Goal: Task Accomplishment & Management: Manage account settings

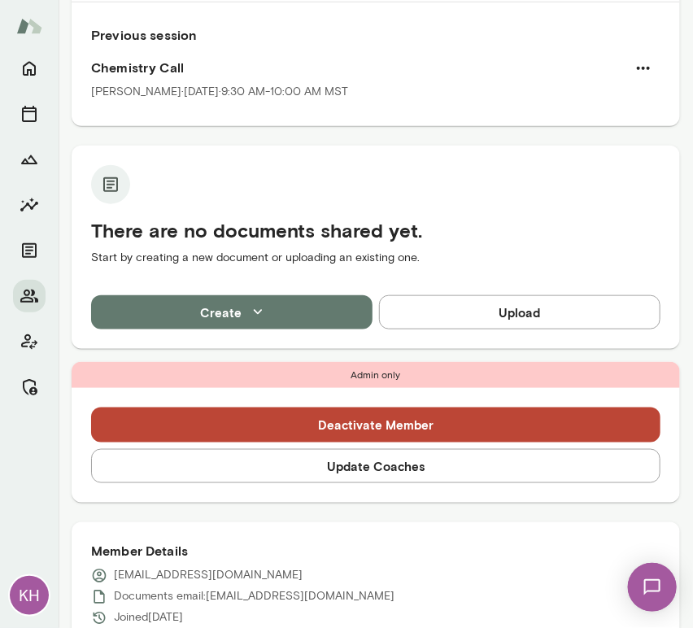
scroll to position [268, 0]
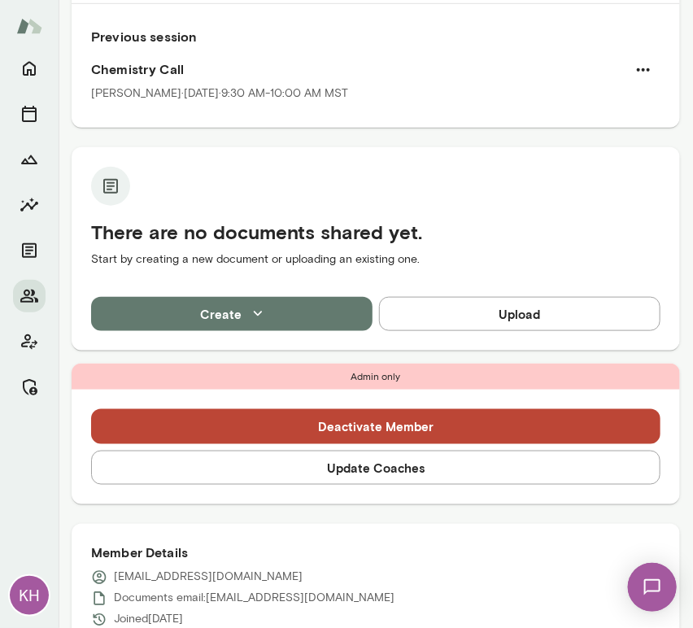
click at [326, 466] on button "Update Coaches" at bounding box center [376, 468] width 570 height 34
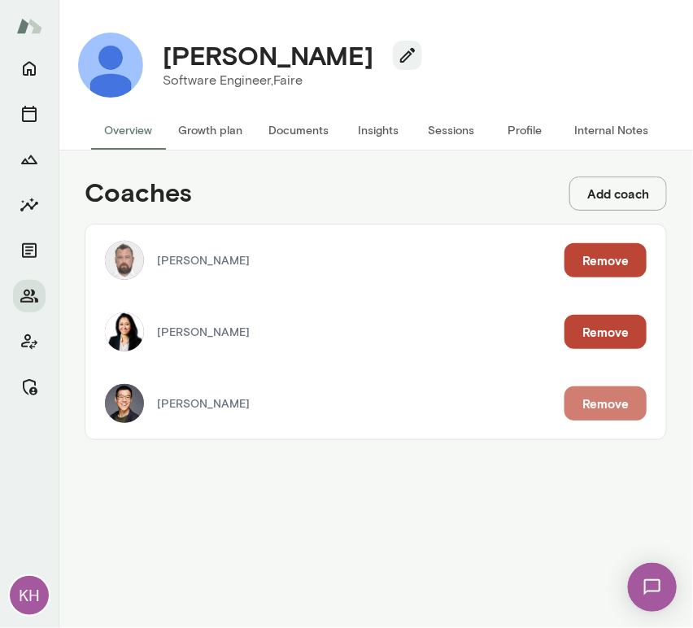
click at [593, 406] on button "Remove" at bounding box center [606, 404] width 82 height 34
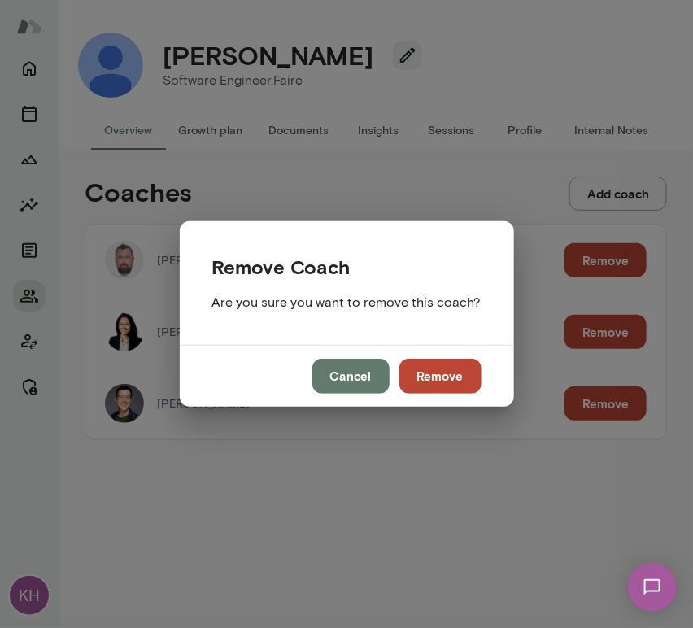
click at [458, 370] on button "Remove" at bounding box center [441, 376] width 82 height 34
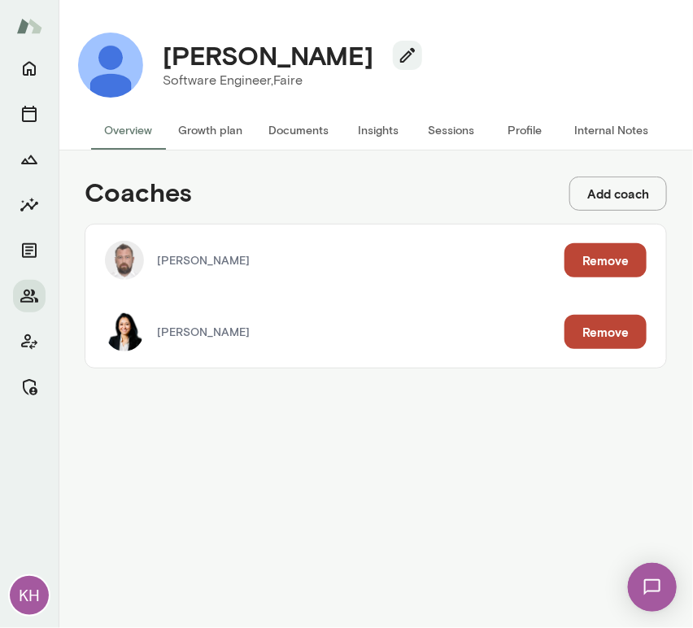
click at [457, 142] on button "Sessions" at bounding box center [451, 130] width 73 height 39
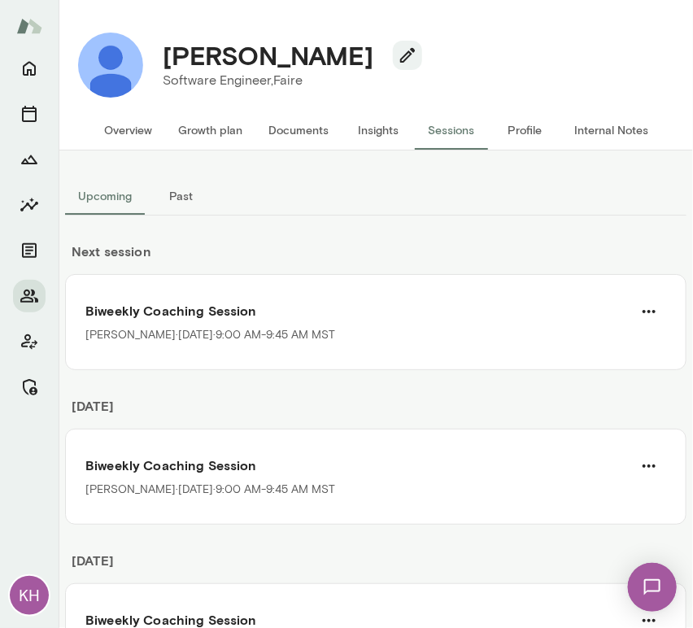
click at [145, 122] on button "Overview" at bounding box center [128, 130] width 74 height 39
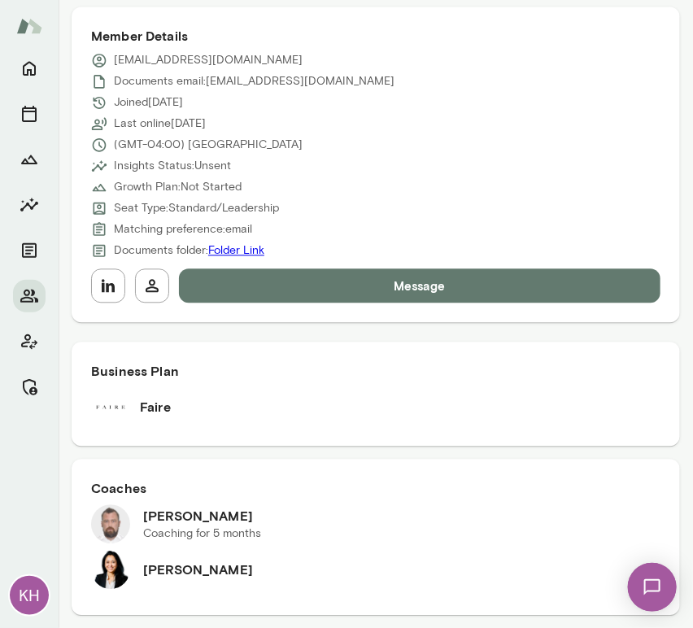
scroll to position [573, 0]
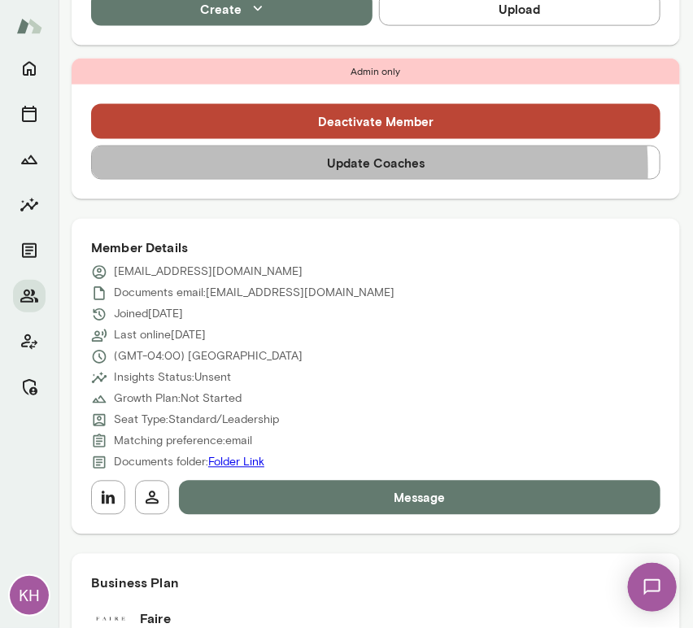
click at [313, 169] on button "Update Coaches" at bounding box center [376, 163] width 570 height 34
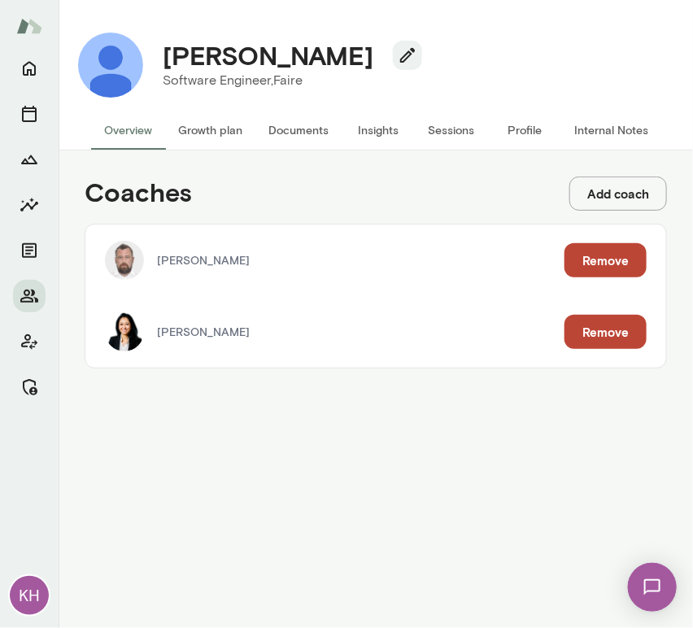
click at [597, 267] on button "Remove" at bounding box center [606, 260] width 82 height 34
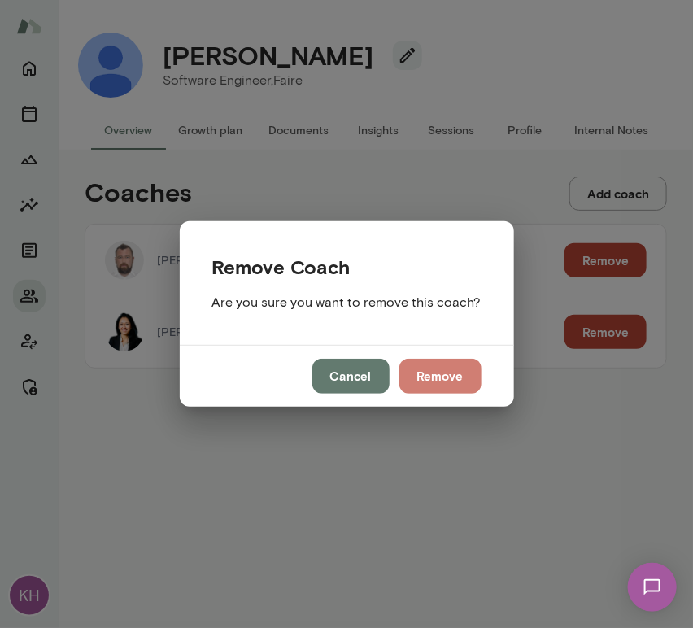
click at [453, 374] on button "Remove" at bounding box center [441, 376] width 82 height 34
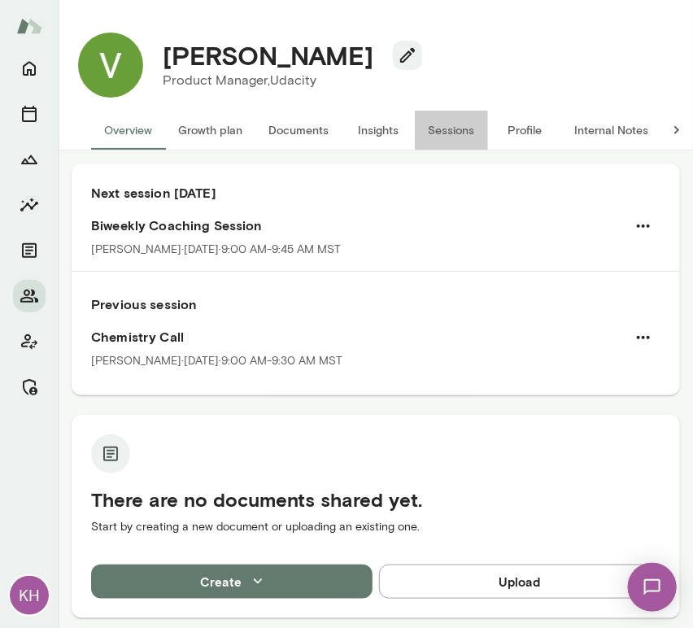
click at [453, 139] on button "Sessions" at bounding box center [451, 130] width 73 height 39
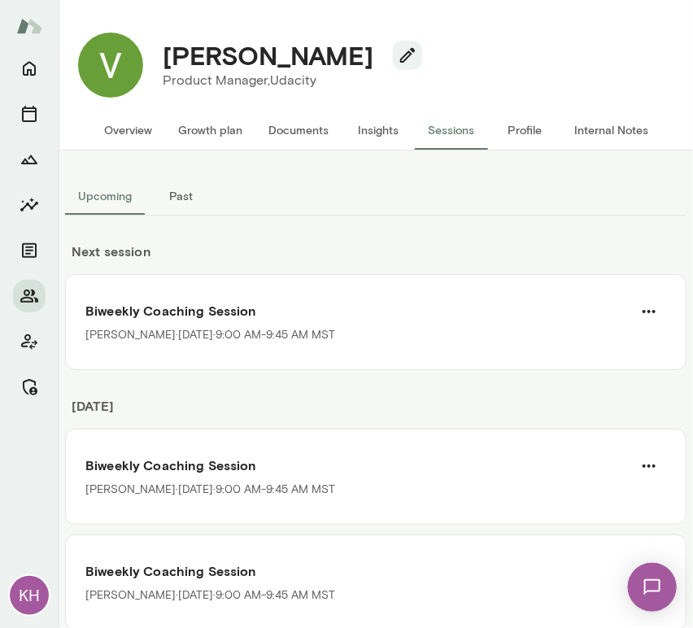
click at [127, 131] on button "Overview" at bounding box center [128, 130] width 74 height 39
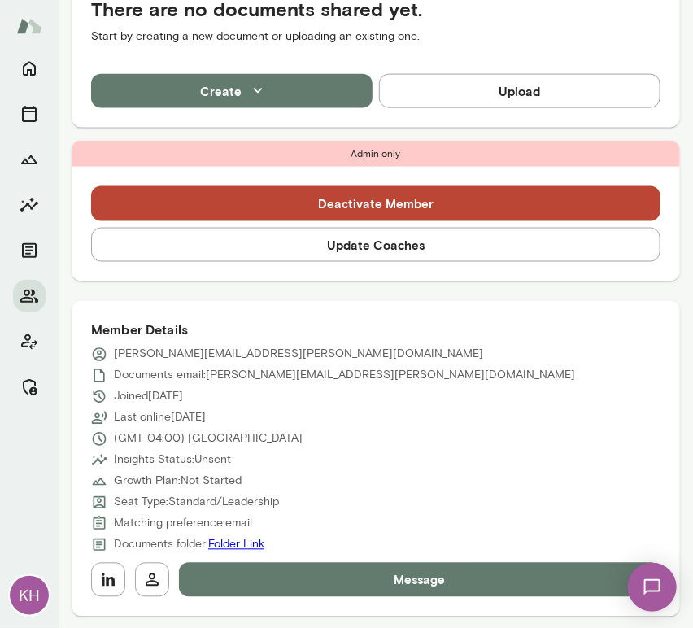
scroll to position [490, 0]
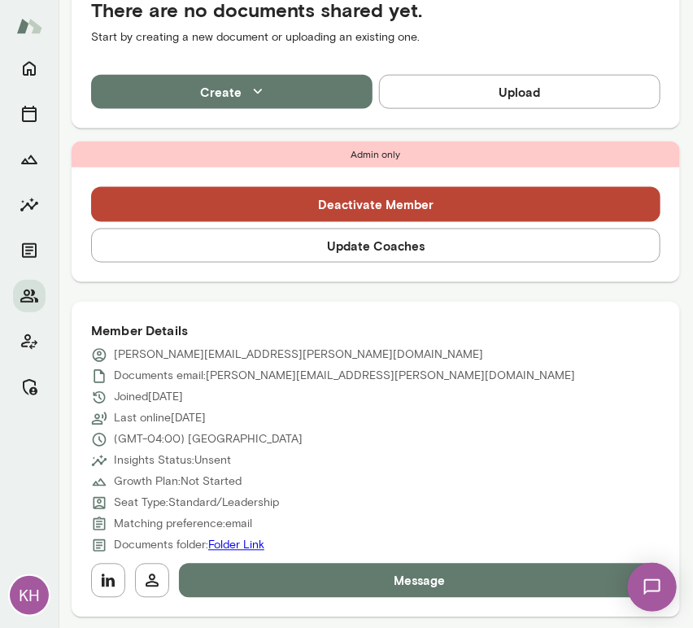
click at [301, 239] on button "Update Coaches" at bounding box center [376, 246] width 570 height 34
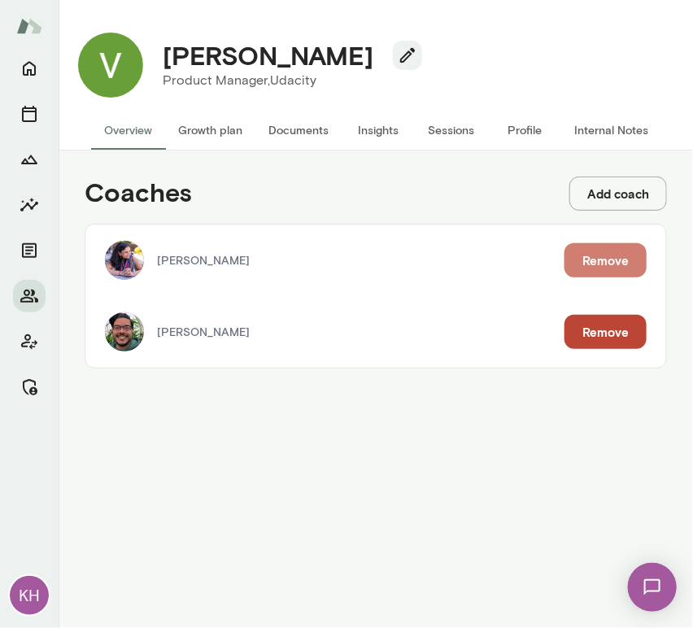
click at [602, 264] on button "Remove" at bounding box center [606, 260] width 82 height 34
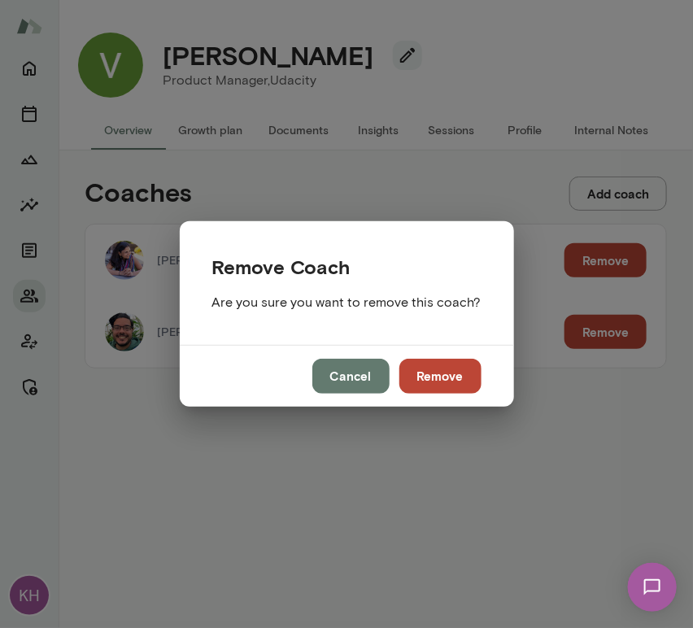
click at [447, 377] on button "Remove" at bounding box center [441, 376] width 82 height 34
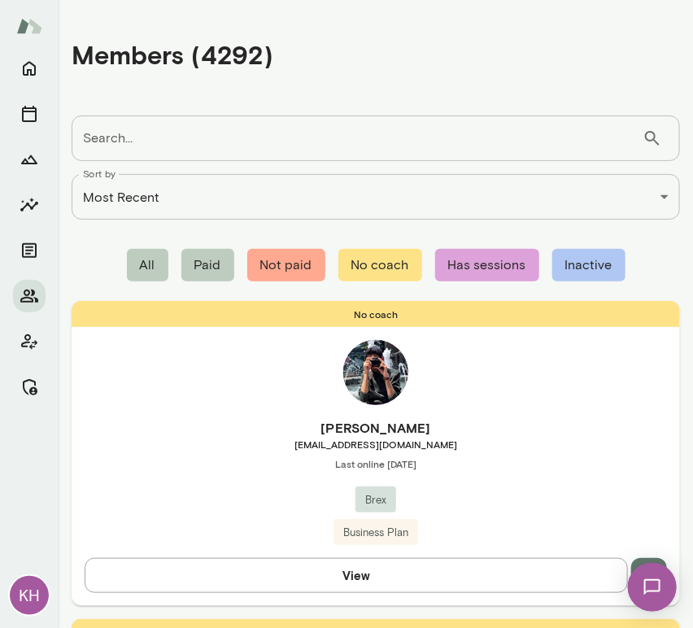
click at [120, 132] on div "Search... ​ Search..." at bounding box center [376, 139] width 609 height 46
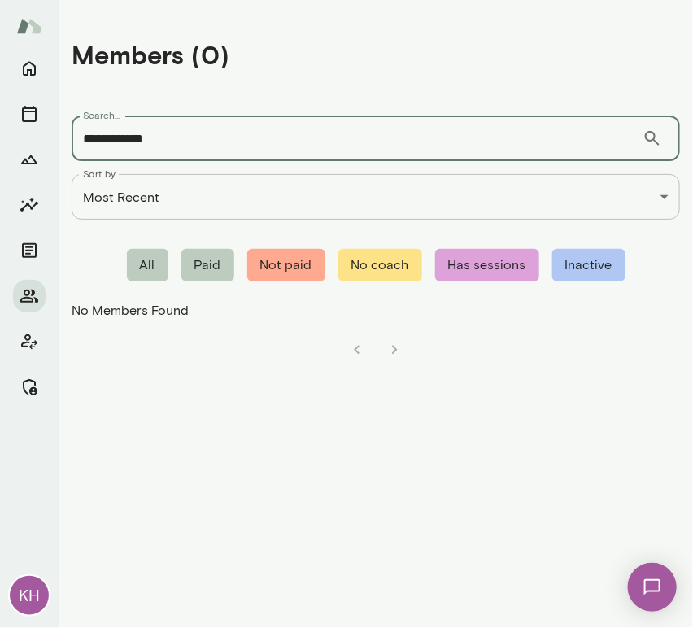
click at [243, 145] on input "**********" at bounding box center [357, 139] width 571 height 46
drag, startPoint x: 164, startPoint y: 146, endPoint x: 72, endPoint y: 138, distance: 93.1
click at [72, 138] on input "**********" at bounding box center [357, 139] width 571 height 46
paste input "text"
drag, startPoint x: 168, startPoint y: 142, endPoint x: 79, endPoint y: 135, distance: 89.0
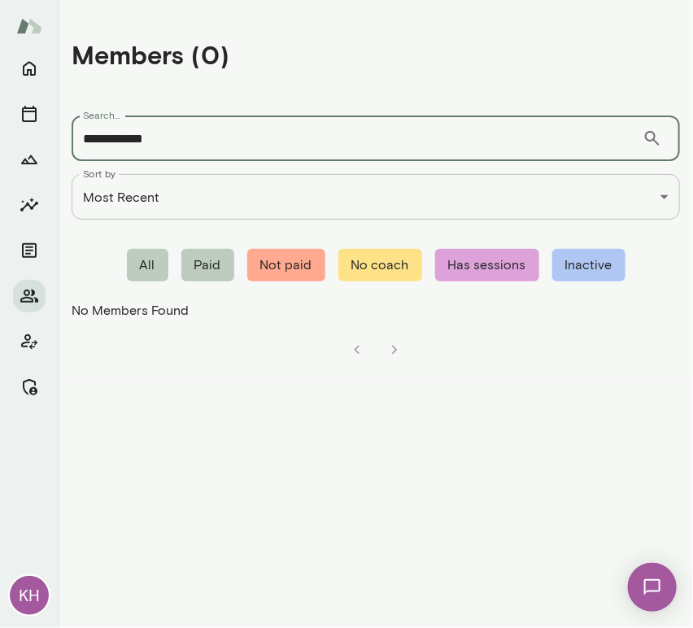
click at [79, 135] on input "**********" at bounding box center [357, 139] width 571 height 46
paste input "*"
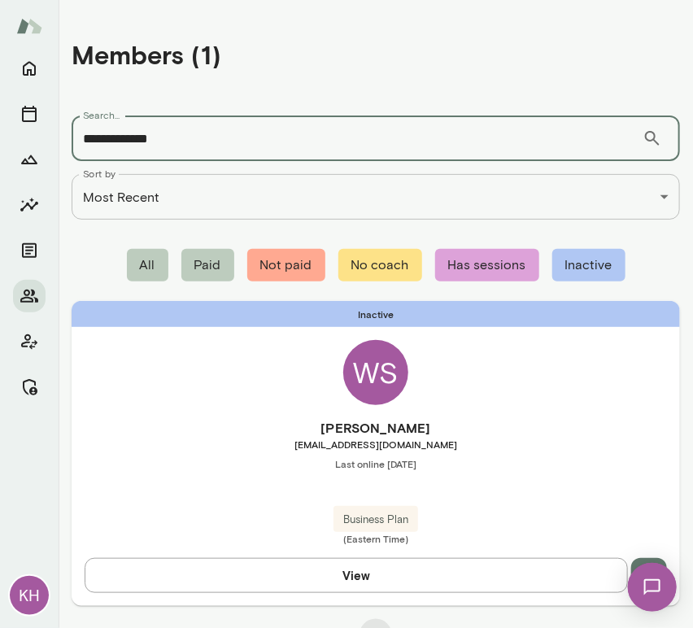
type input "**********"
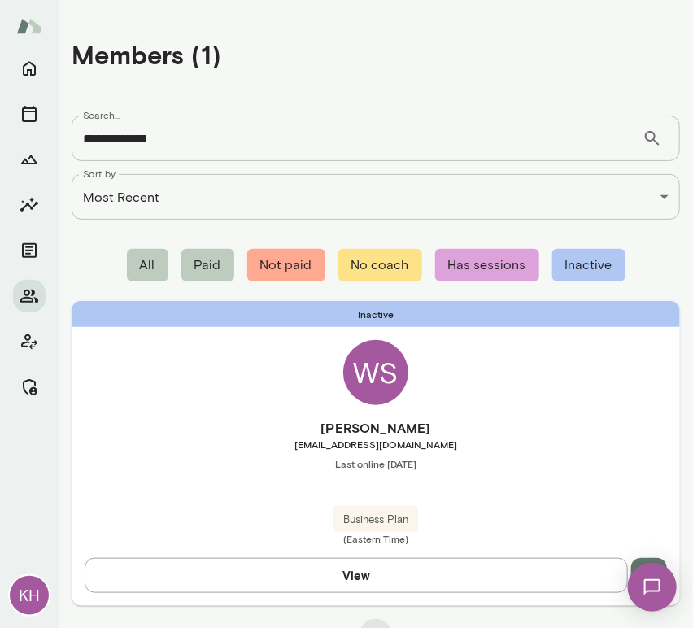
click at [206, 424] on h6 "[PERSON_NAME]" at bounding box center [376, 428] width 609 height 20
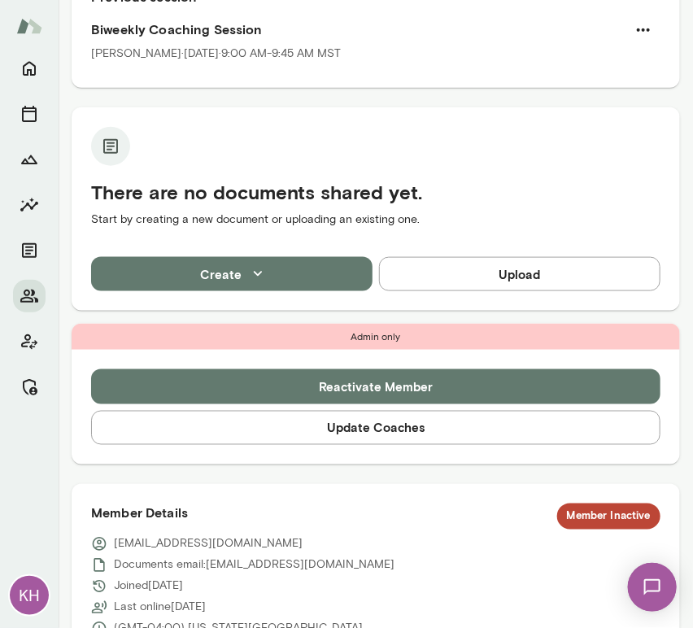
scroll to position [370, 0]
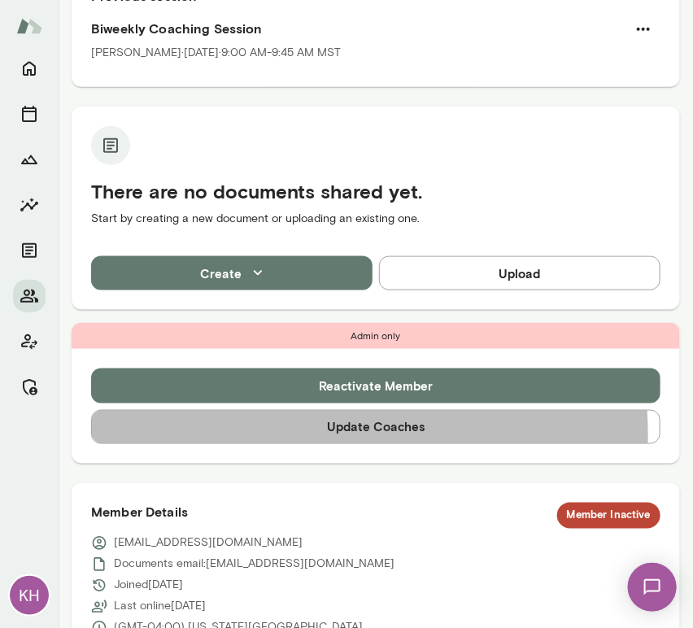
click at [284, 435] on button "Update Coaches" at bounding box center [376, 427] width 570 height 34
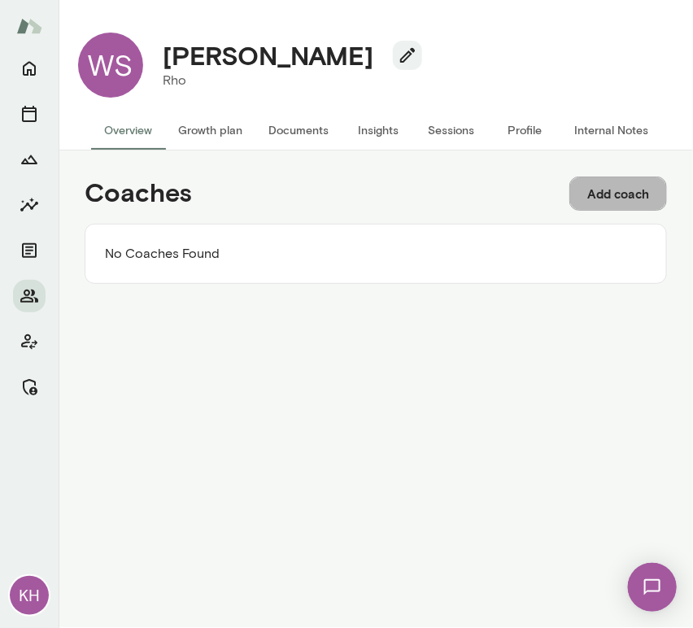
click at [621, 196] on button "Add coach" at bounding box center [619, 194] width 98 height 34
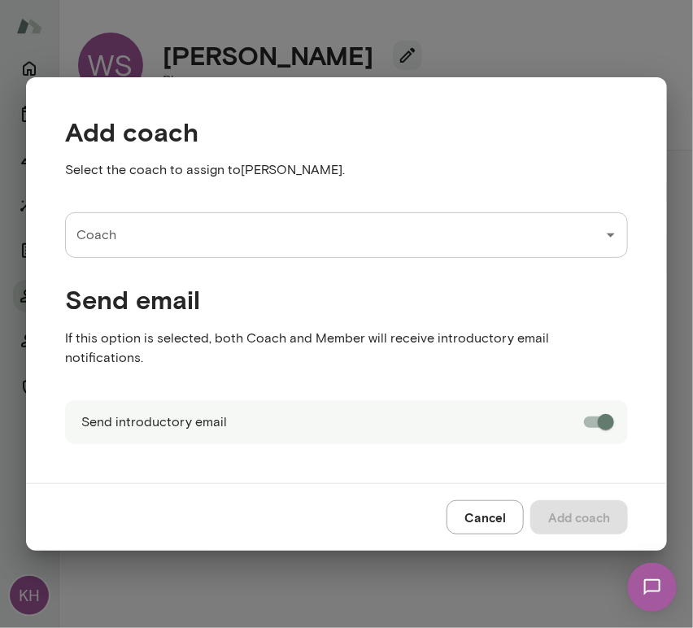
click at [236, 245] on input "Coach" at bounding box center [334, 235] width 524 height 31
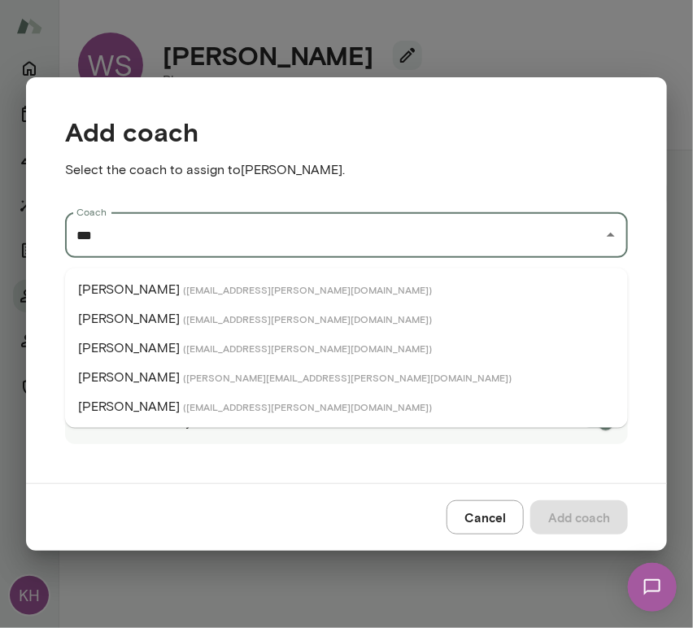
click at [223, 385] on li "Jonathan Mars ( jonathanmars@mento.co )" at bounding box center [346, 377] width 563 height 29
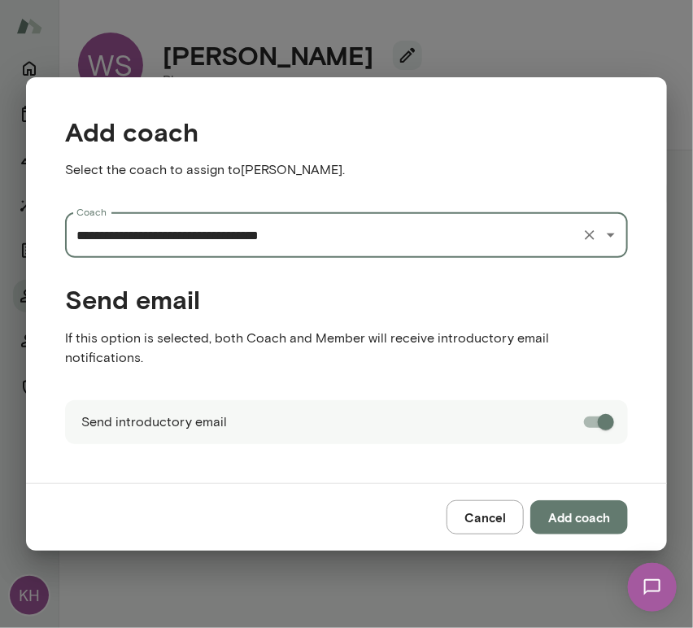
type input "**********"
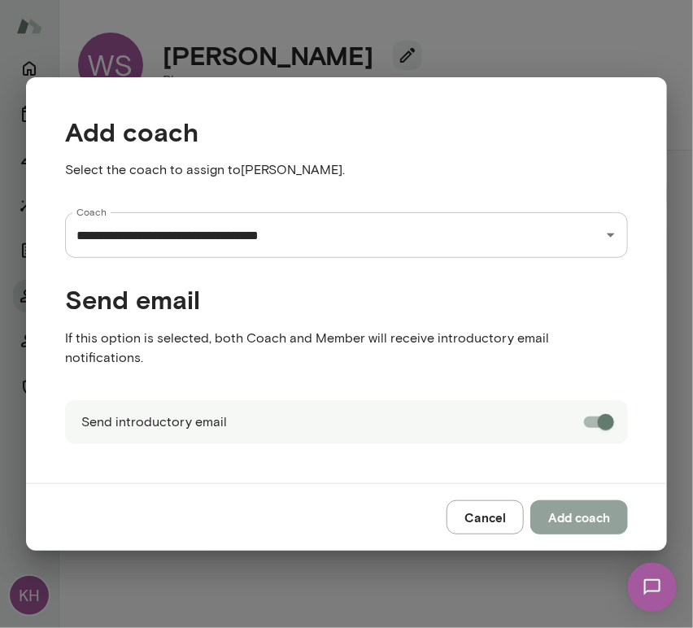
click at [569, 506] on button "Add coach" at bounding box center [580, 518] width 98 height 34
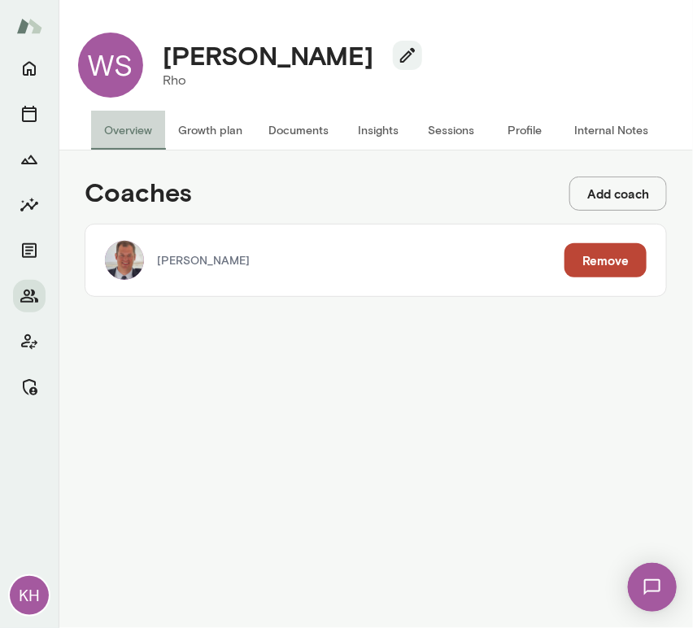
click at [133, 136] on button "Overview" at bounding box center [128, 130] width 74 height 39
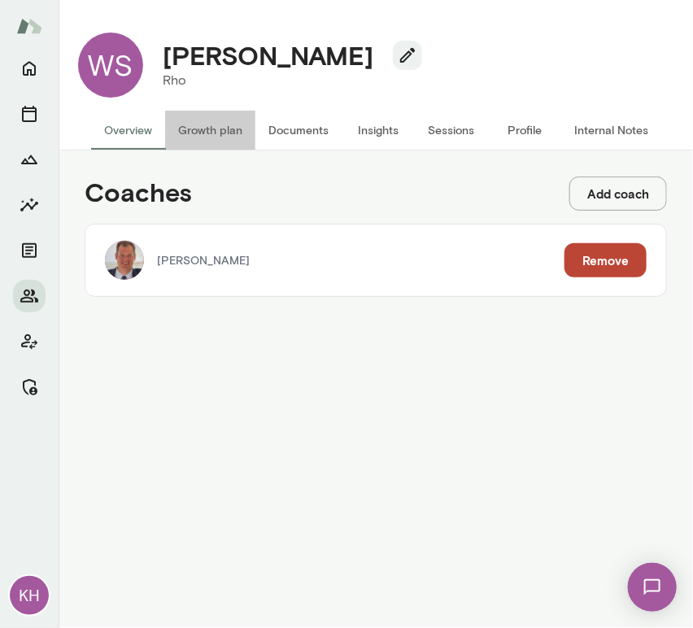
click at [192, 132] on button "Growth plan" at bounding box center [210, 130] width 90 height 39
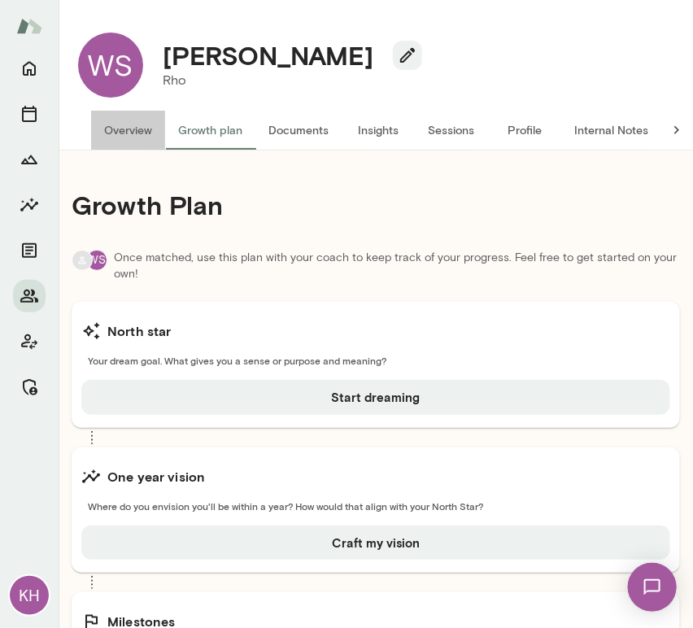
click at [127, 119] on button "Overview" at bounding box center [128, 130] width 74 height 39
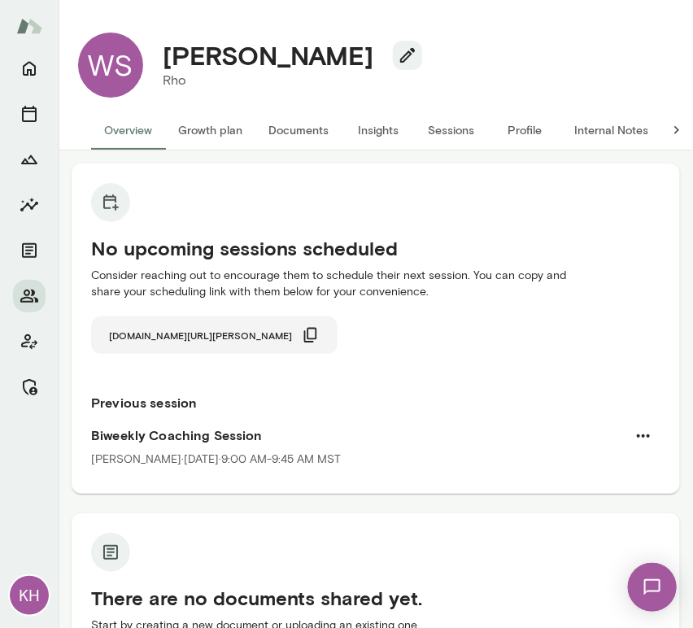
click at [302, 335] on icon "button" at bounding box center [311, 335] width 18 height 18
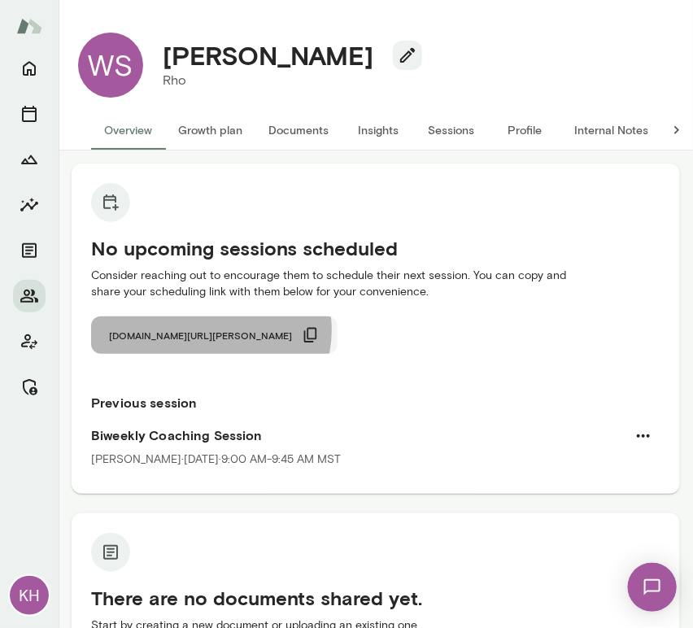
click at [302, 330] on icon "button" at bounding box center [311, 335] width 18 height 18
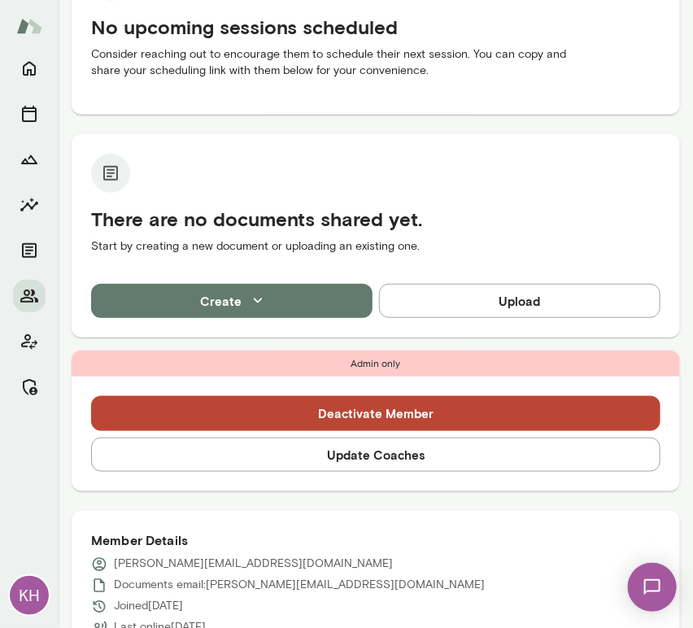
scroll to position [226, 0]
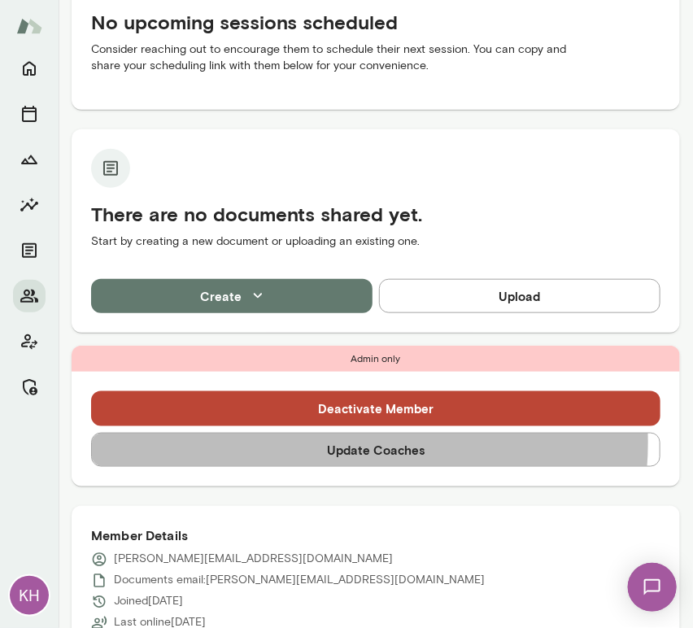
click at [346, 443] on button "Update Coaches" at bounding box center [376, 450] width 570 height 34
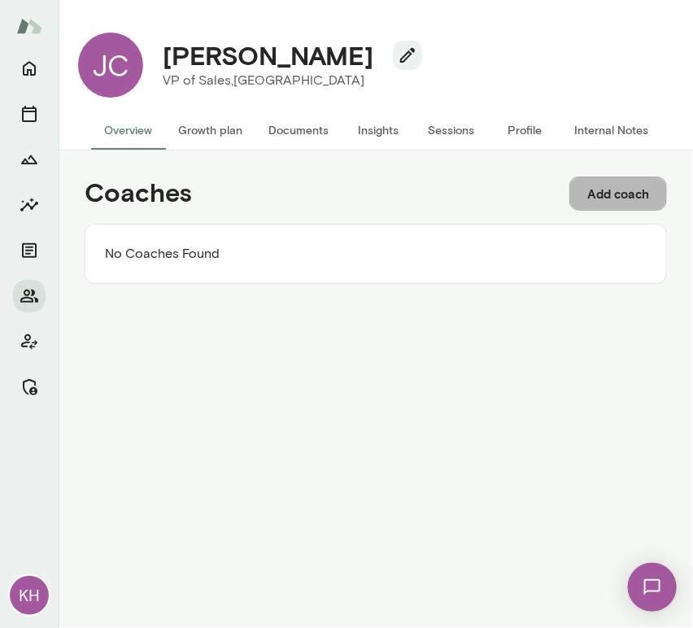
click at [624, 190] on button "Add coach" at bounding box center [619, 194] width 98 height 34
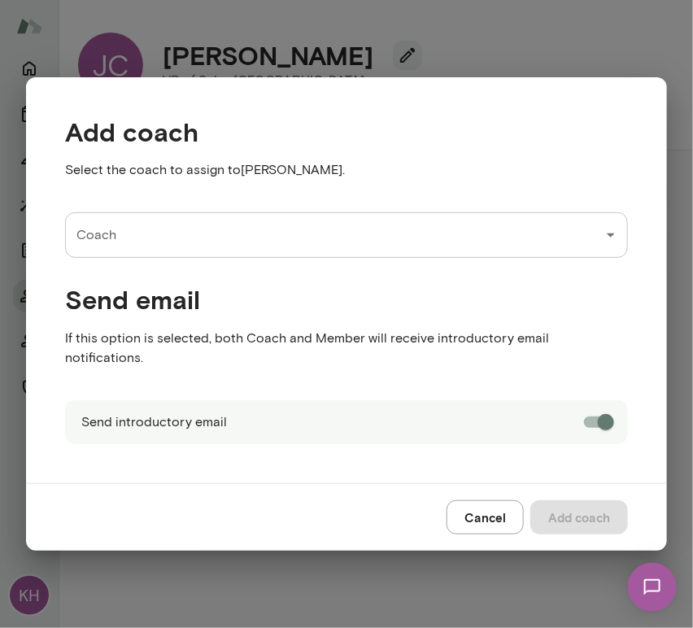
click at [234, 251] on input "Coach" at bounding box center [334, 235] width 524 height 31
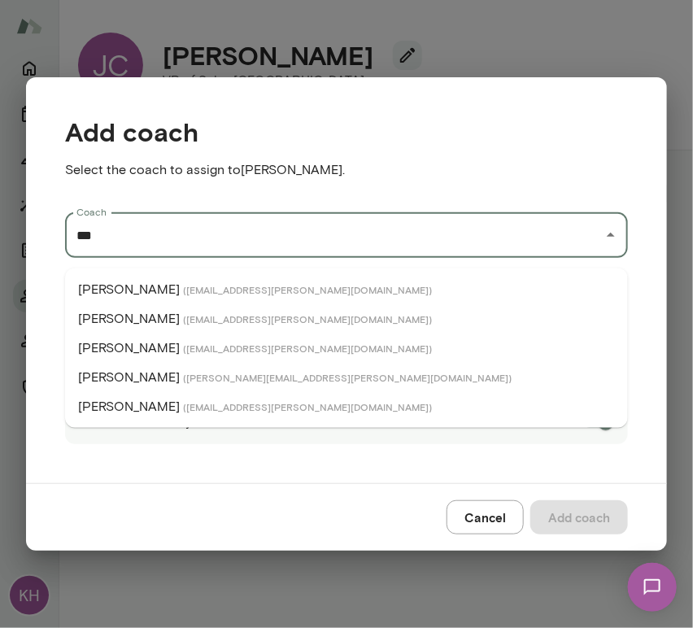
click at [226, 294] on span "( jonfraser@mento.co )" at bounding box center [307, 289] width 249 height 13
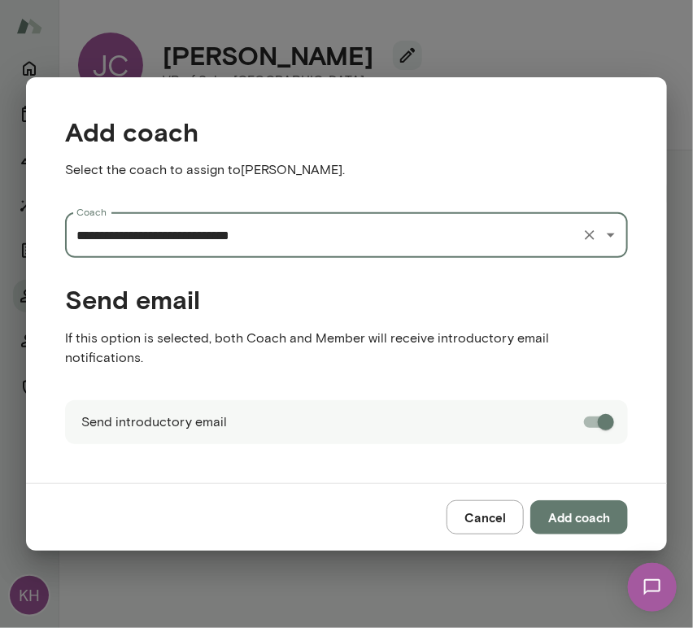
type input "**********"
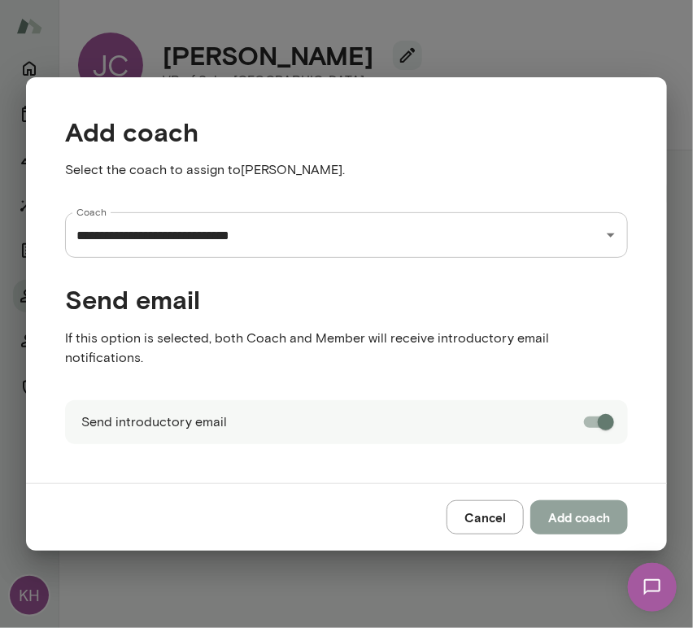
click at [562, 505] on button "Add coach" at bounding box center [580, 518] width 98 height 34
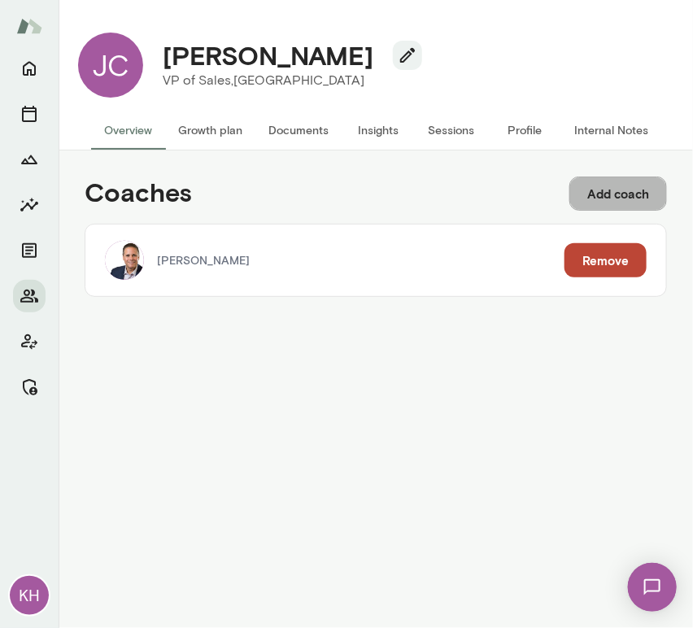
click at [621, 210] on button "Add coach" at bounding box center [619, 194] width 98 height 34
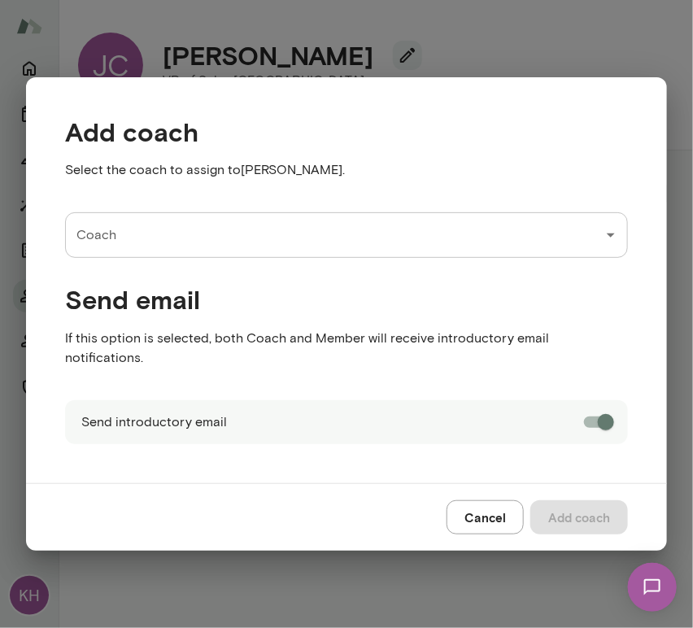
click at [208, 251] on input "Coach" at bounding box center [334, 235] width 524 height 31
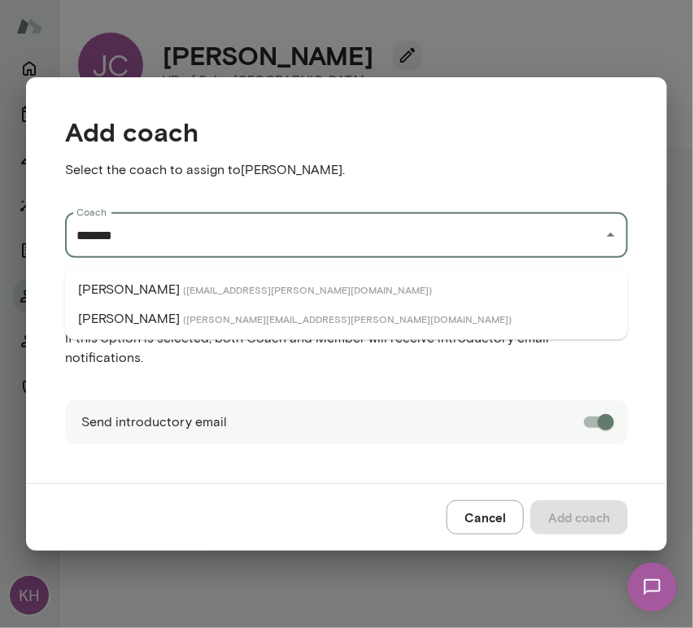
click at [190, 289] on span "( davidmcpherson@mento.co )" at bounding box center [307, 289] width 249 height 13
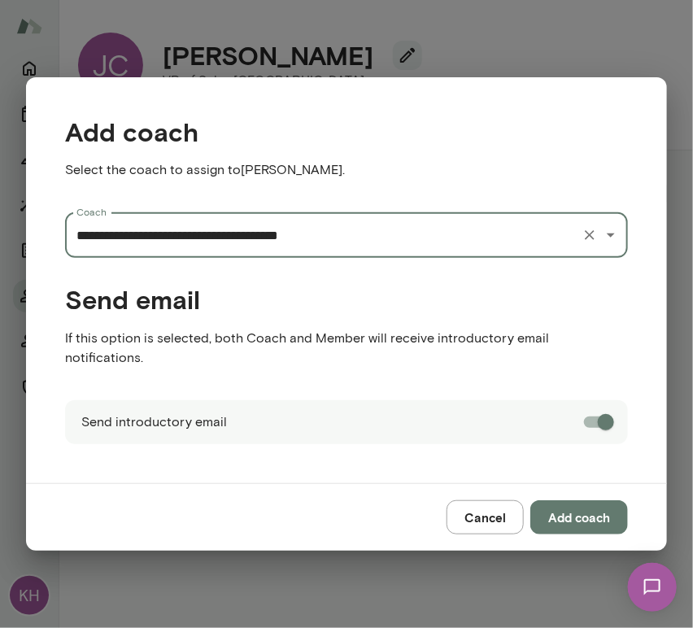
type input "**********"
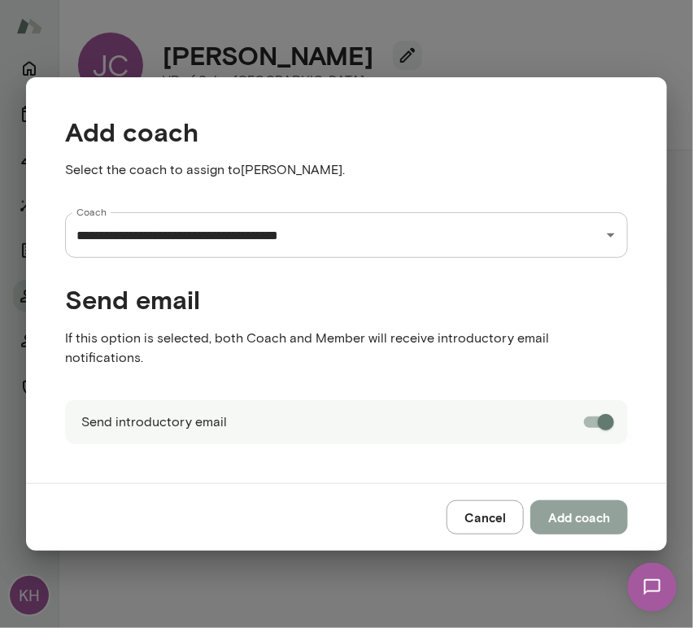
click at [592, 502] on button "Add coach" at bounding box center [580, 518] width 98 height 34
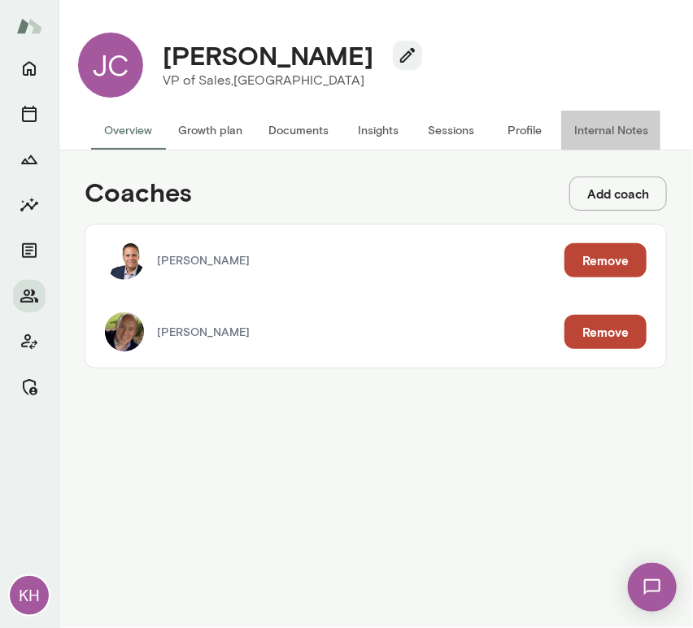
click at [593, 131] on button "Internal Notes" at bounding box center [612, 130] width 100 height 39
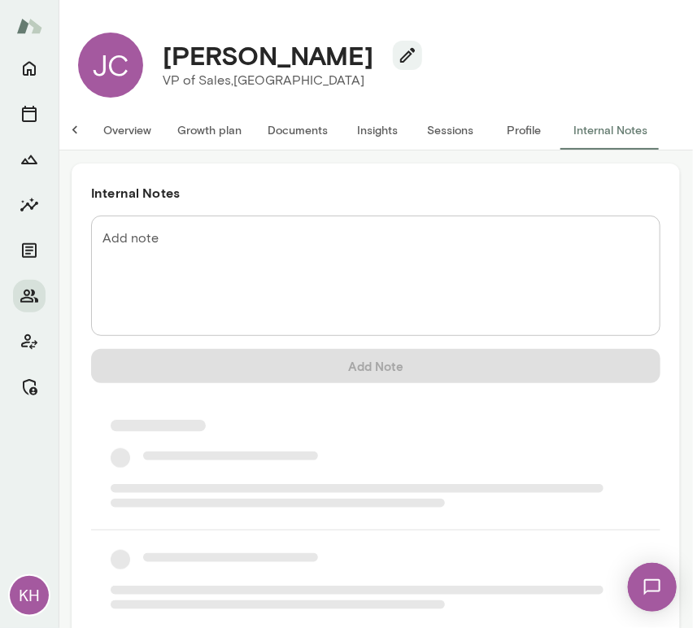
scroll to position [0, 13]
click at [220, 249] on textarea "Add note" at bounding box center [376, 277] width 547 height 94
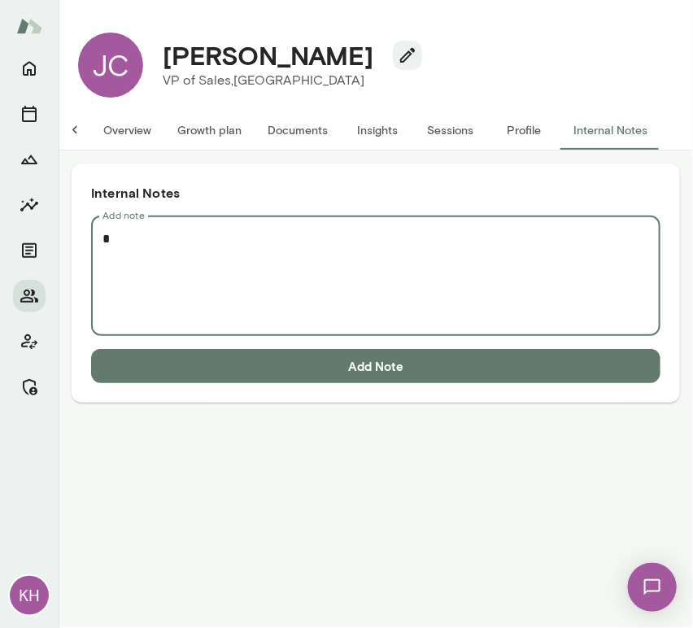
scroll to position [0, 0]
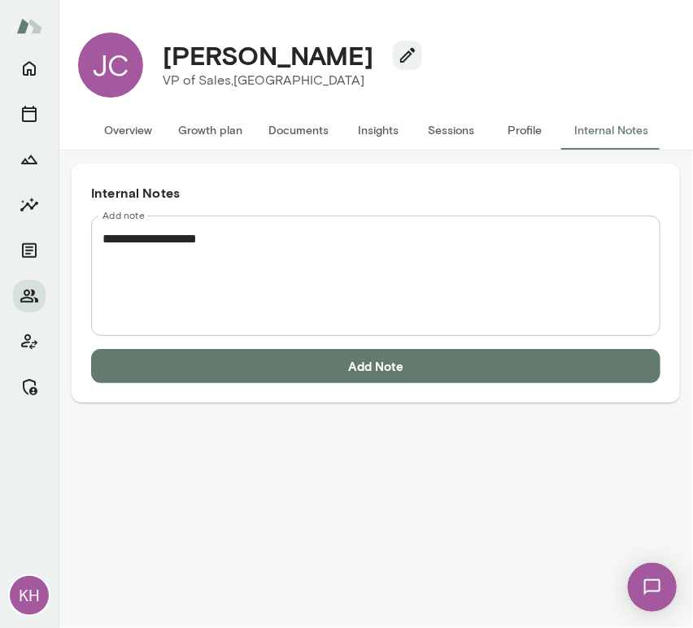
click at [165, 257] on textarea "**********" at bounding box center [376, 277] width 547 height 94
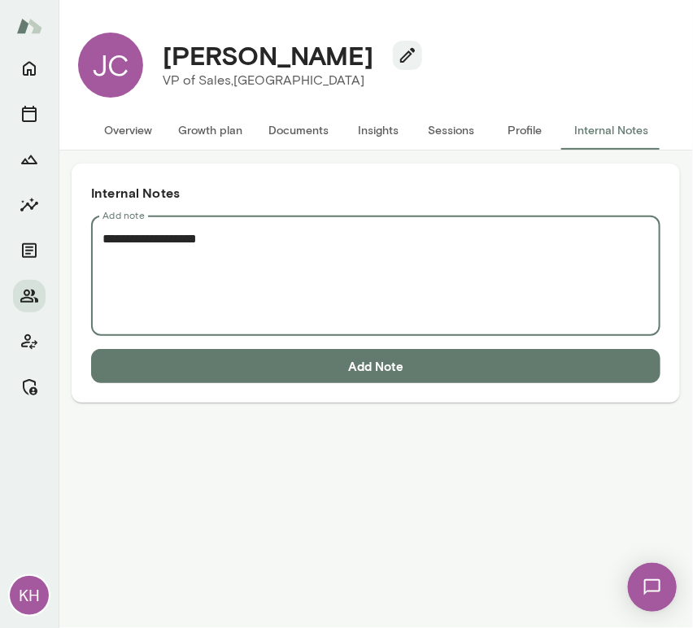
click at [165, 257] on textarea "**********" at bounding box center [376, 277] width 547 height 94
click at [141, 265] on textarea "**********" at bounding box center [376, 277] width 547 height 94
paste textarea "**********"
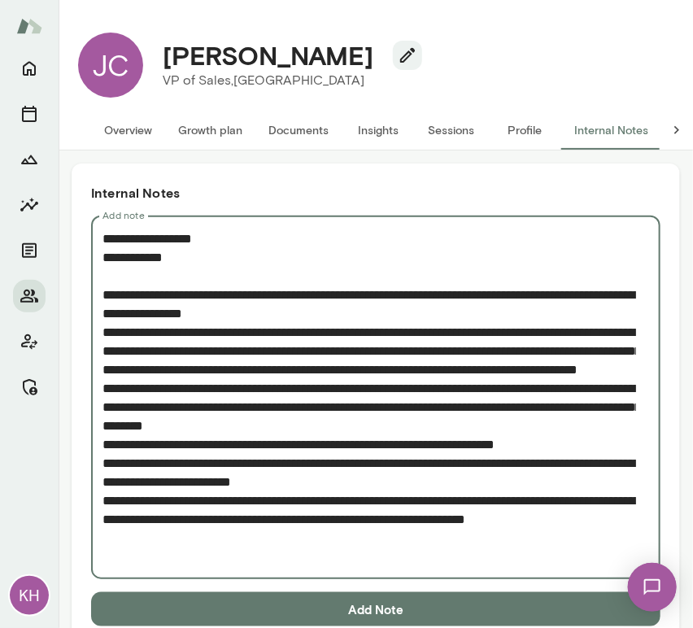
click at [105, 330] on textarea "Add note" at bounding box center [370, 398] width 534 height 337
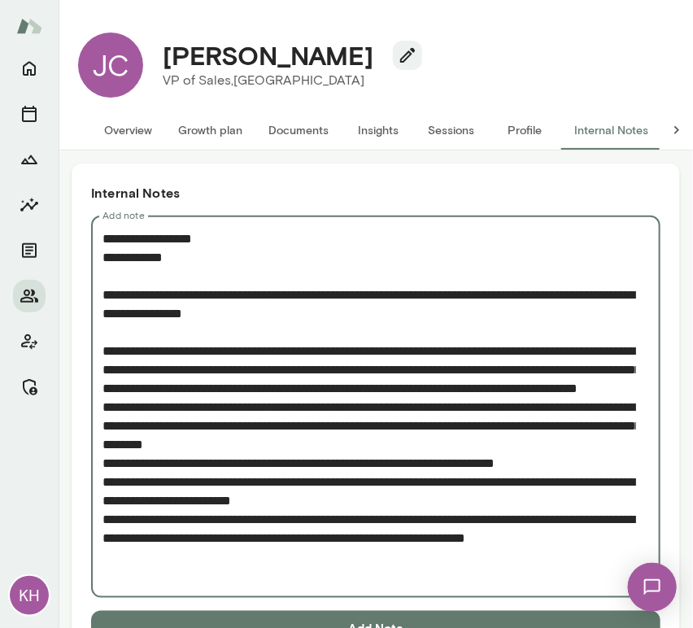
click at [104, 422] on textarea "Add note" at bounding box center [370, 408] width 534 height 356
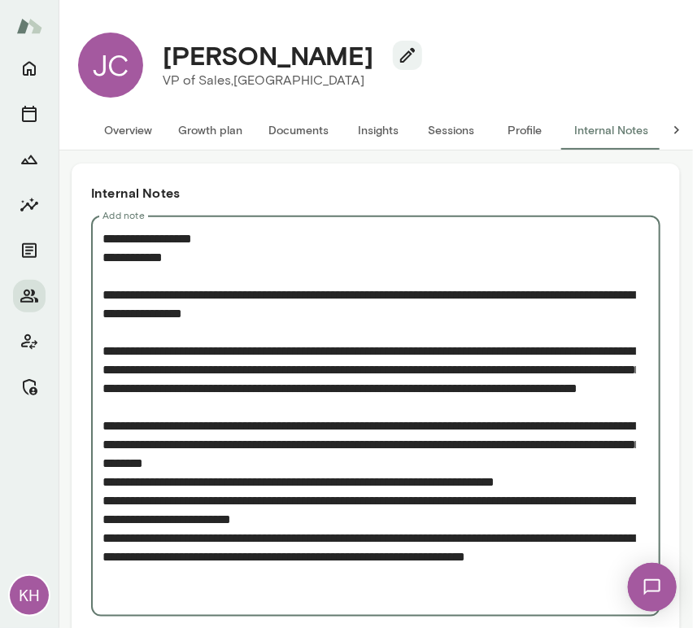
click at [103, 499] on textarea "Add note" at bounding box center [370, 417] width 534 height 374
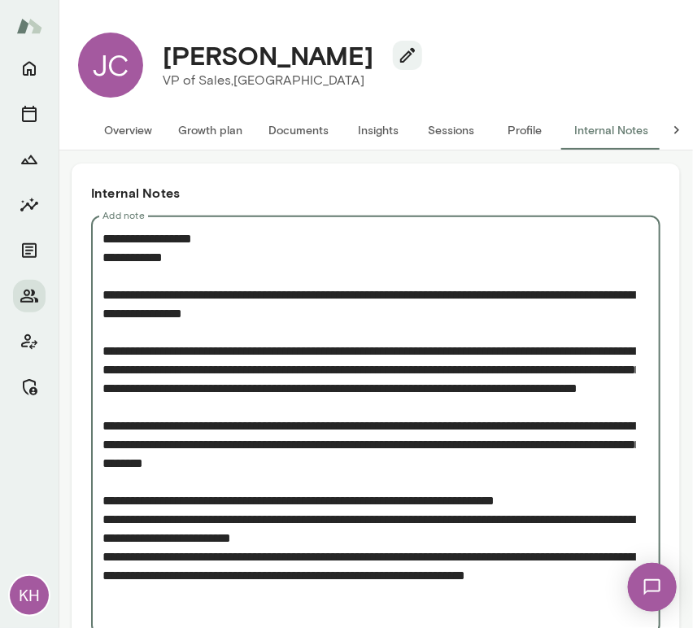
click at [104, 579] on textarea "Add note" at bounding box center [370, 426] width 534 height 393
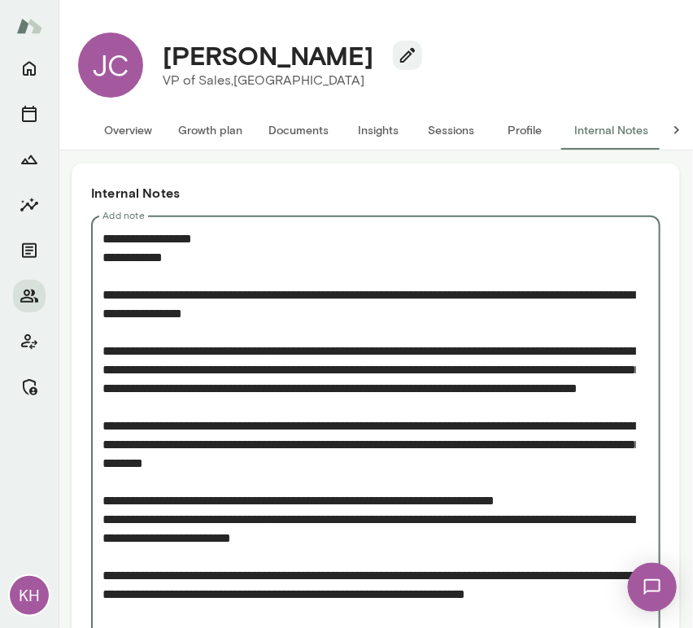
scroll to position [105, 0]
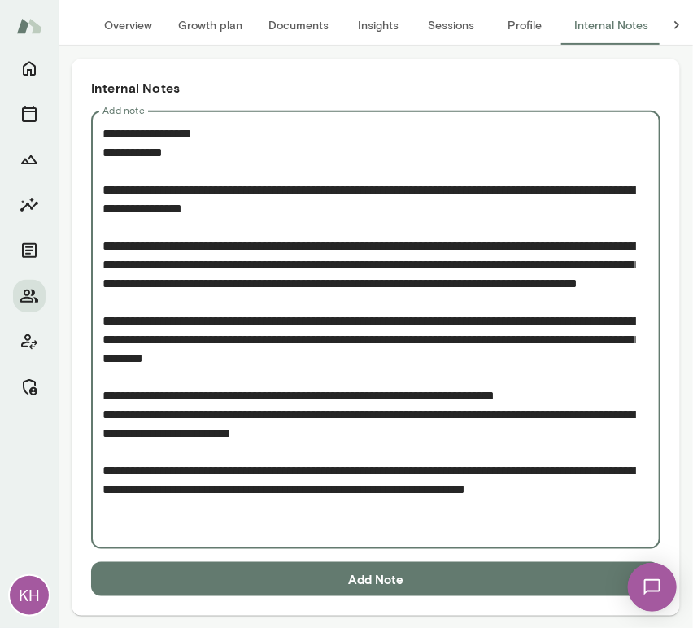
type textarea "**********"
click at [209, 583] on button "Add Note" at bounding box center [376, 579] width 570 height 34
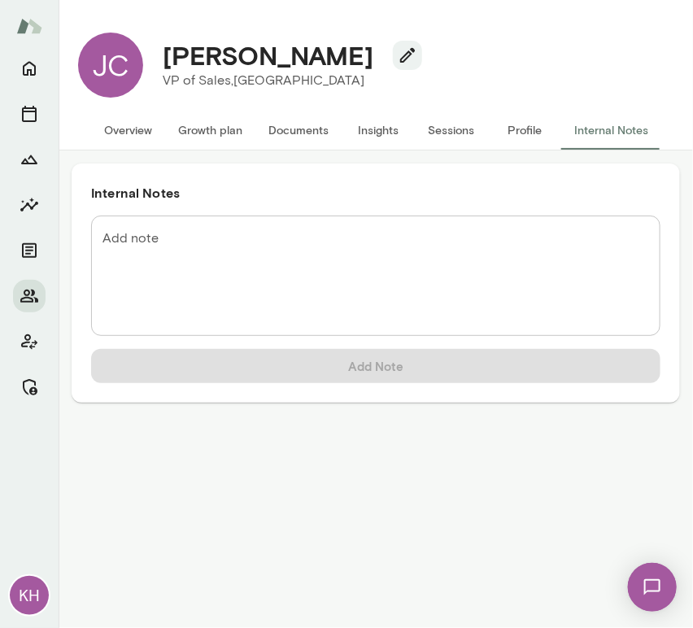
scroll to position [0, 0]
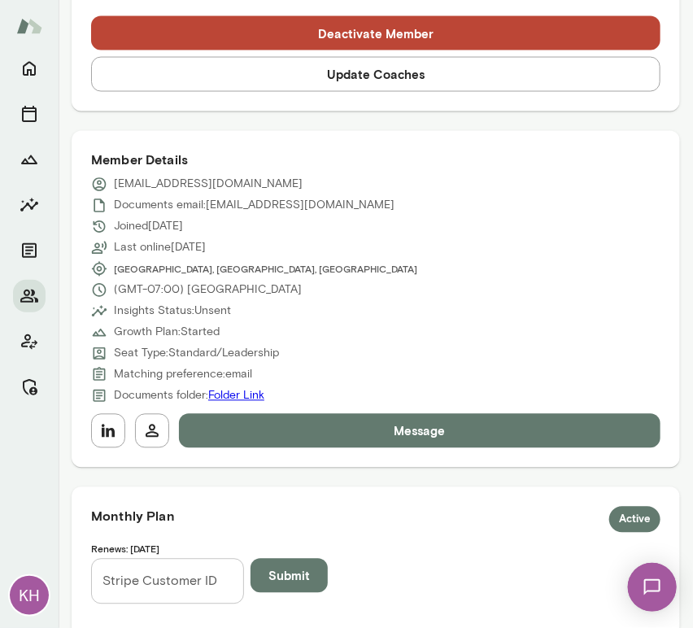
scroll to position [604, 0]
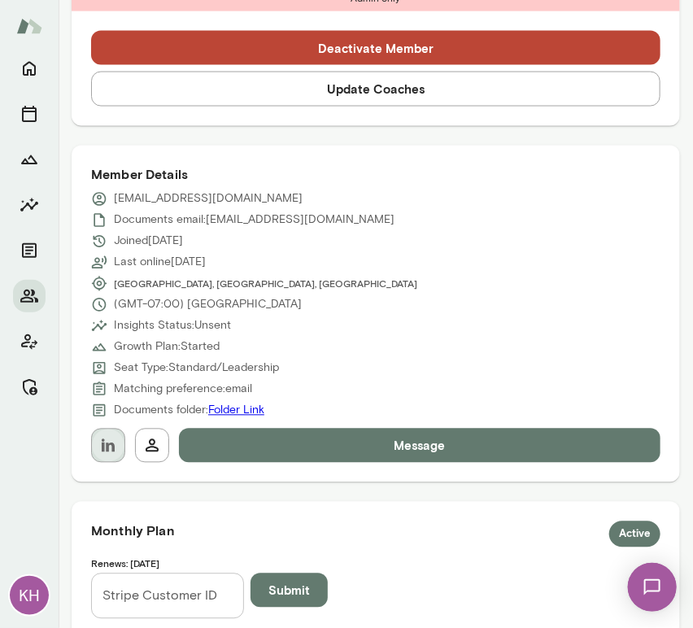
click at [111, 436] on icon "button" at bounding box center [108, 446] width 20 height 20
